Goal: Task Accomplishment & Management: Use online tool/utility

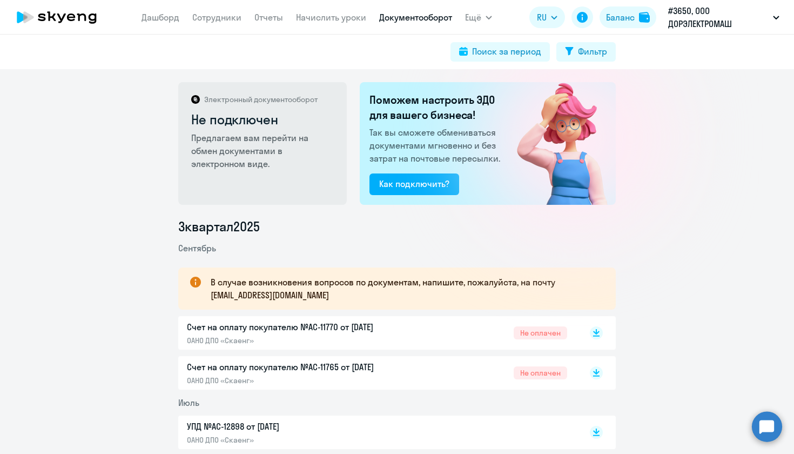
click at [764, 419] on circle at bounding box center [767, 426] width 30 height 30
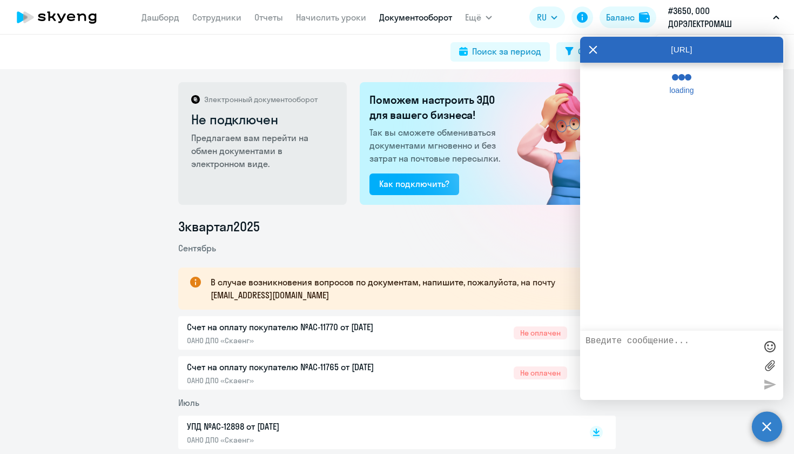
click at [621, 84] on div "loading" at bounding box center [681, 197] width 203 height 268
click at [622, 82] on div "loading" at bounding box center [681, 197] width 203 height 268
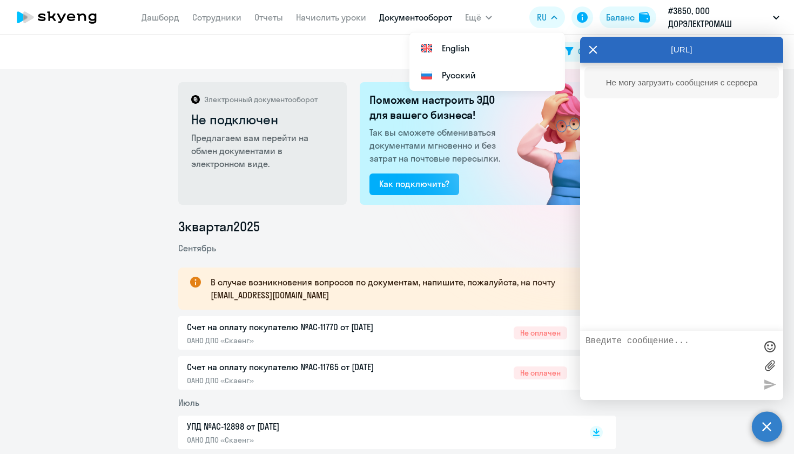
click at [620, 77] on div "Не могу загрузить сообщения с сервера" at bounding box center [682, 82] width 194 height 31
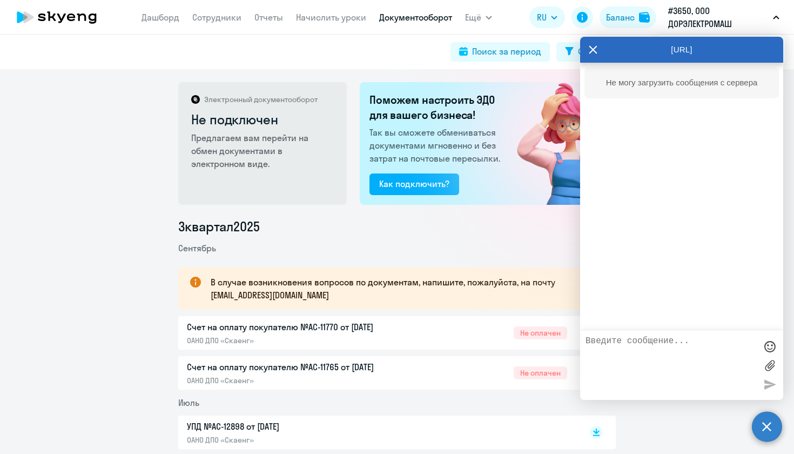
click at [761, 425] on circle at bounding box center [767, 426] width 30 height 30
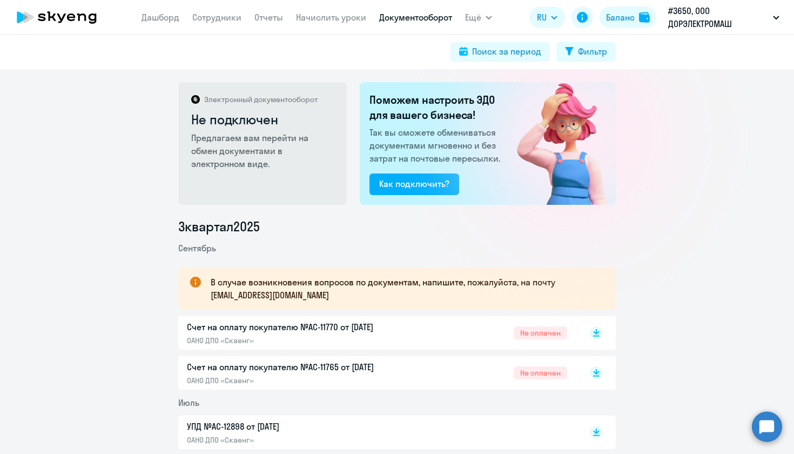
click at [774, 426] on circle at bounding box center [767, 426] width 30 height 30
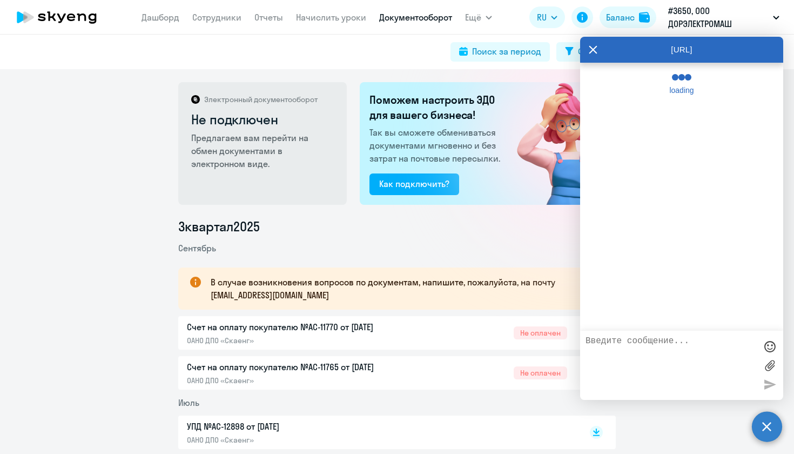
click at [633, 350] on textarea at bounding box center [671, 365] width 171 height 58
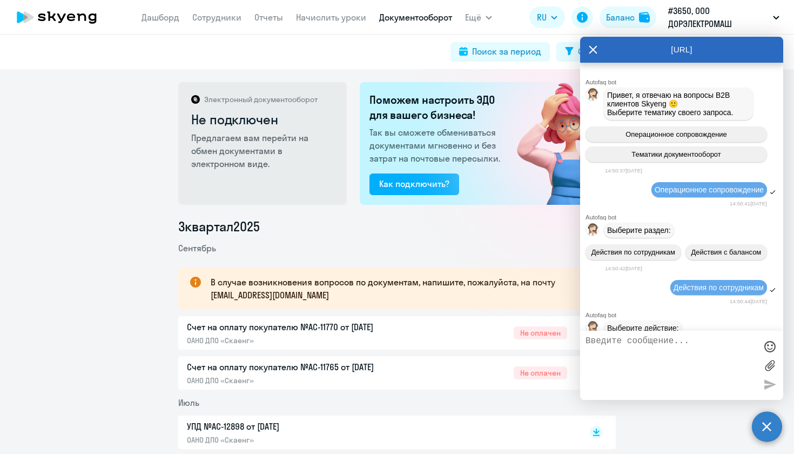
scroll to position [1091, 0]
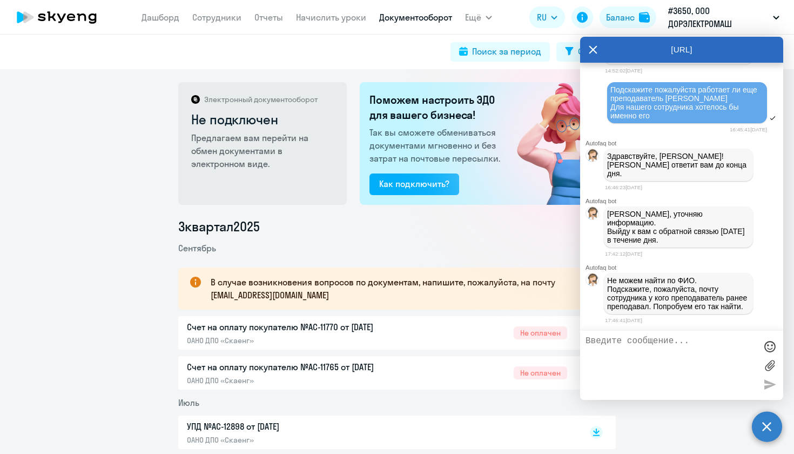
paste textarea "[EMAIL_ADDRESS][DOMAIN_NAME]"
type textarea "[EMAIL_ADDRESS][DOMAIN_NAME]"
click at [772, 381] on div at bounding box center [770, 384] width 16 height 16
drag, startPoint x: 771, startPoint y: 375, endPoint x: 767, endPoint y: 383, distance: 8.2
click at [767, 382] on div at bounding box center [770, 365] width 16 height 58
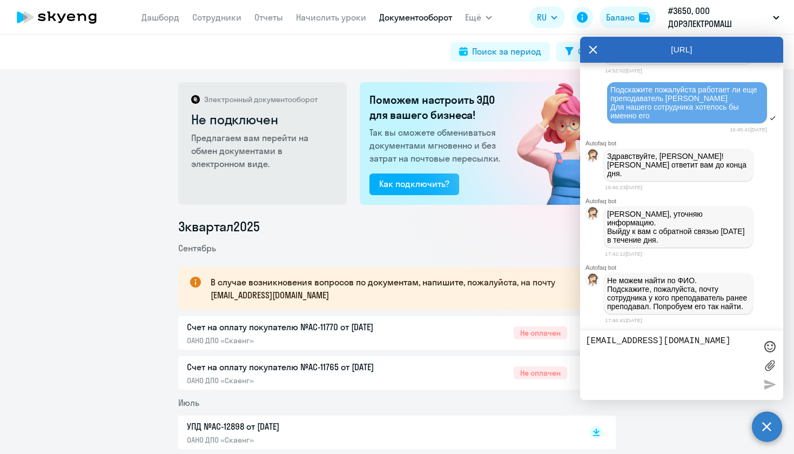
scroll to position [1124, 0]
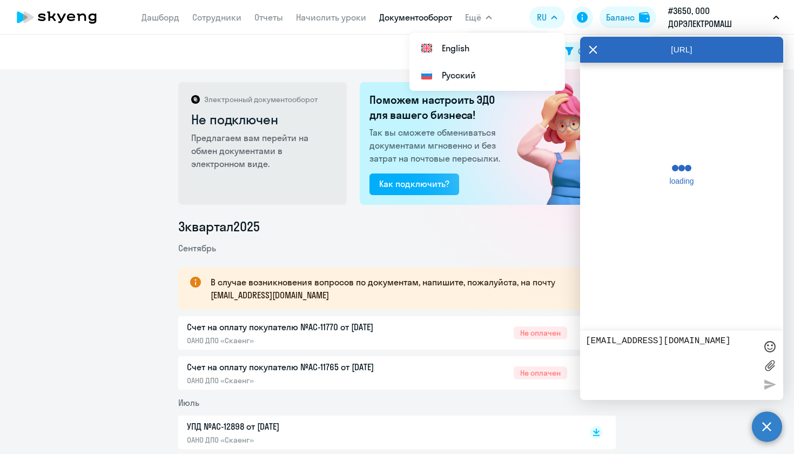
click at [278, 50] on div "Поиск за период Фильтр" at bounding box center [397, 51] width 438 height 19
